Goal: Task Accomplishment & Management: Use online tool/utility

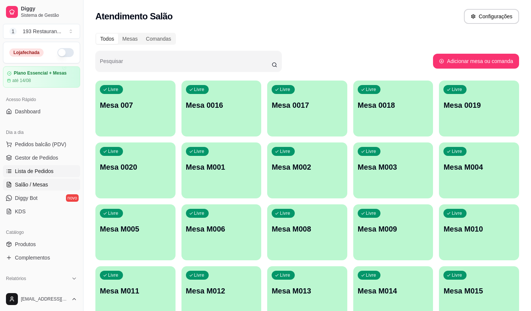
click at [52, 168] on link "Lista de Pedidos" at bounding box center [41, 171] width 77 height 12
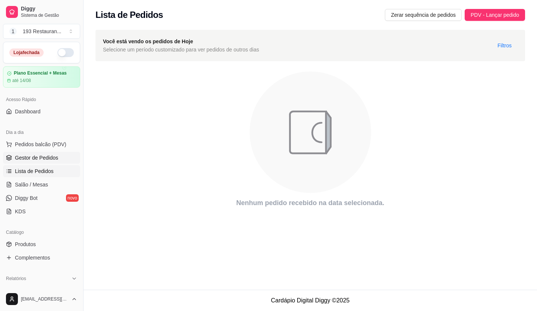
click at [55, 158] on span "Gestor de Pedidos" at bounding box center [36, 157] width 43 height 7
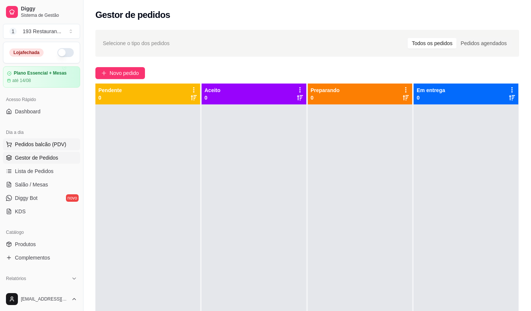
click at [56, 146] on span "Pedidos balcão (PDV)" at bounding box center [40, 143] width 51 height 7
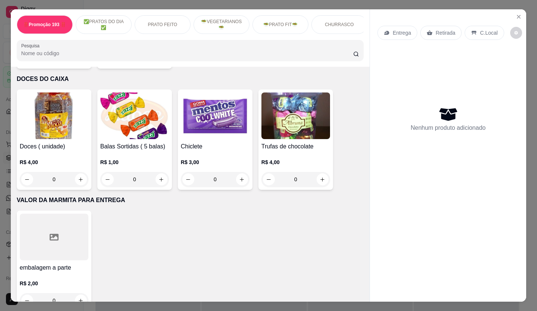
scroll to position [3072, 0]
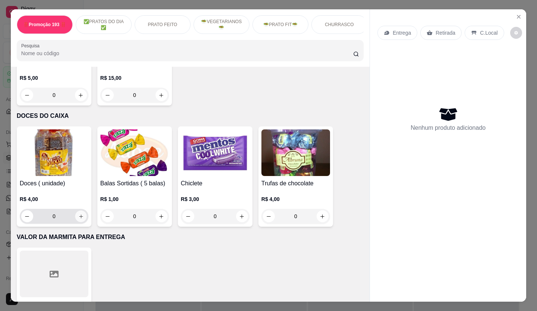
click at [75, 211] on button "increase-product-quantity" at bounding box center [81, 217] width 12 height 12
type input "1"
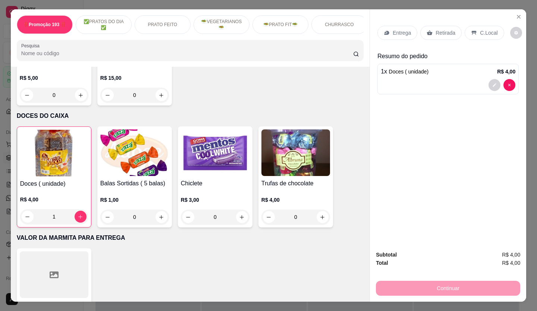
click at [480, 29] on p "C.Local" at bounding box center [489, 32] width 18 height 7
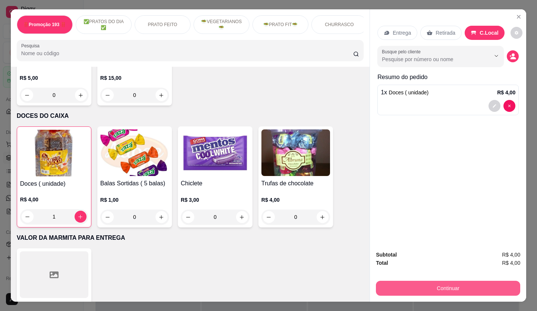
click at [419, 281] on button "Continuar" at bounding box center [448, 288] width 144 height 15
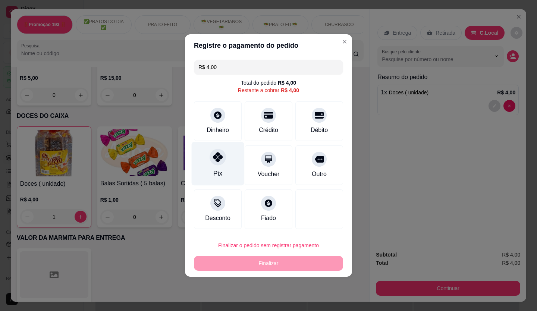
click at [218, 162] on icon at bounding box center [218, 157] width 10 height 10
type input "R$ 0,00"
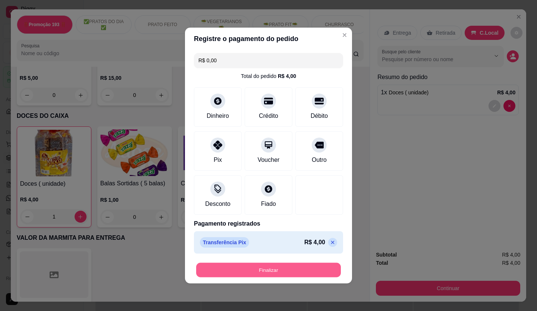
click at [264, 271] on button "Finalizar" at bounding box center [268, 270] width 145 height 15
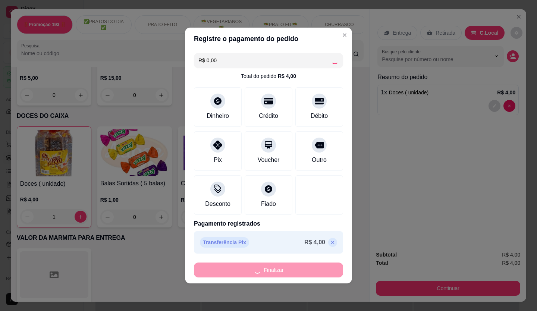
type input "0"
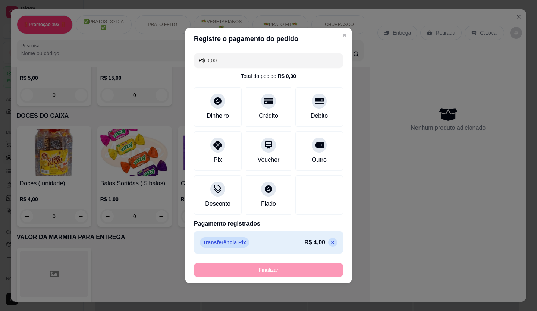
type input "-R$ 4,00"
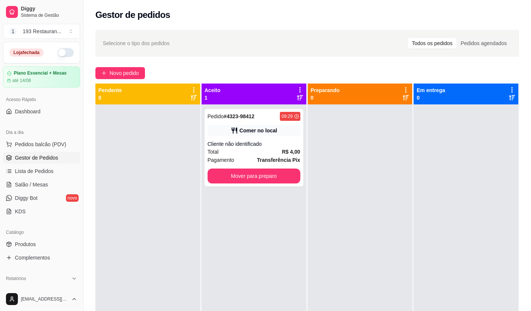
click at [66, 137] on div "Dia a dia" at bounding box center [41, 132] width 77 height 12
click at [64, 144] on button "Pedidos balcão (PDV)" at bounding box center [41, 144] width 77 height 12
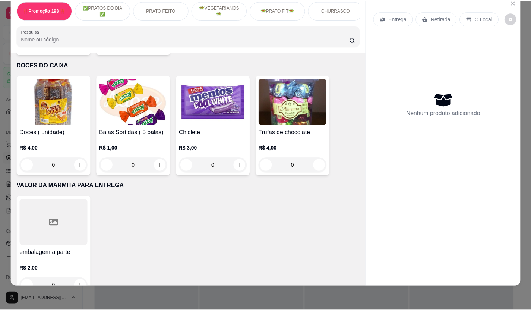
scroll to position [3109, 0]
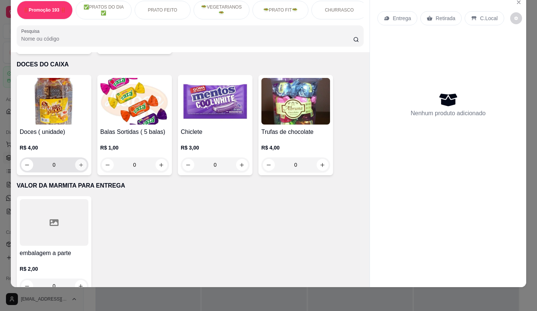
click at [79, 162] on icon "increase-product-quantity" at bounding box center [81, 165] width 6 height 6
type input "1"
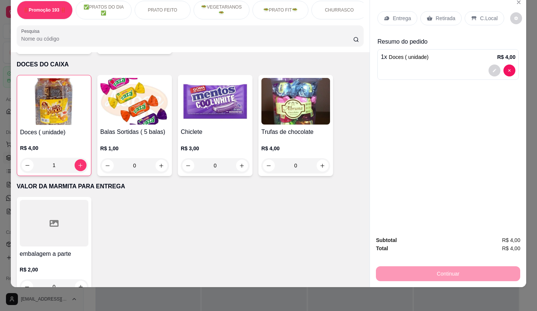
click at [480, 15] on p "C.Local" at bounding box center [489, 18] width 18 height 7
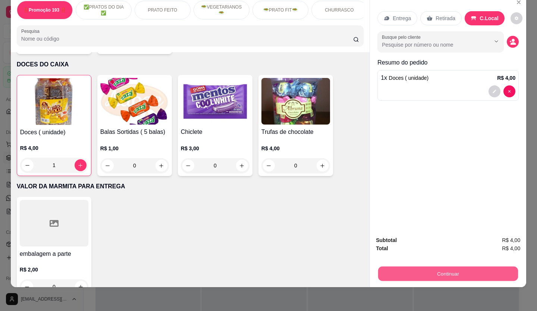
click at [477, 270] on button "Continuar" at bounding box center [448, 273] width 140 height 15
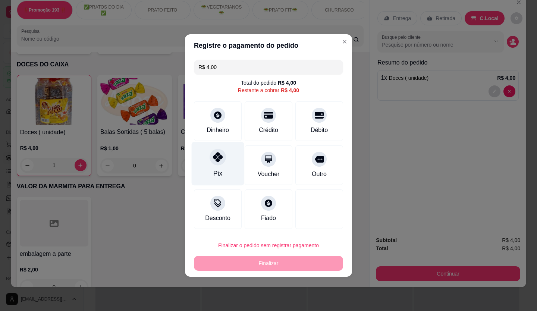
click at [214, 158] on icon at bounding box center [218, 157] width 10 height 10
type input "R$ 0,00"
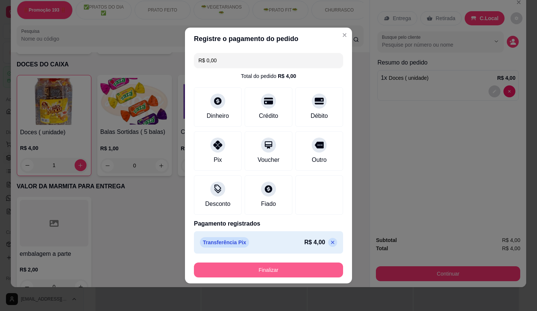
click at [258, 276] on button "Finalizar" at bounding box center [268, 269] width 149 height 15
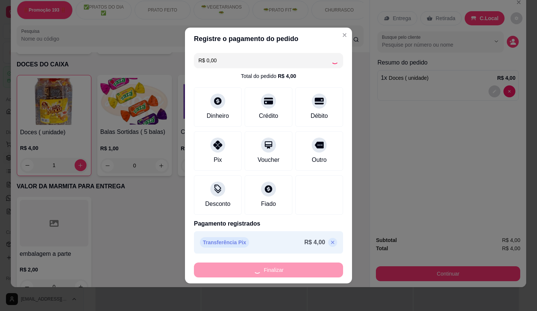
type input "0"
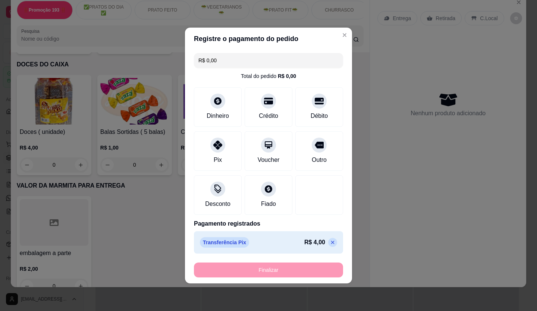
type input "-R$ 4,00"
